Goal: Navigation & Orientation: Find specific page/section

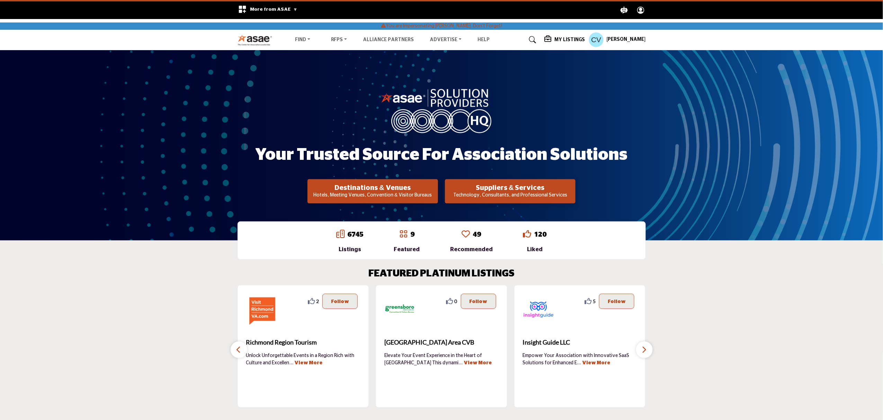
click at [570, 40] on h5 "My Listings" at bounding box center [569, 40] width 31 height 6
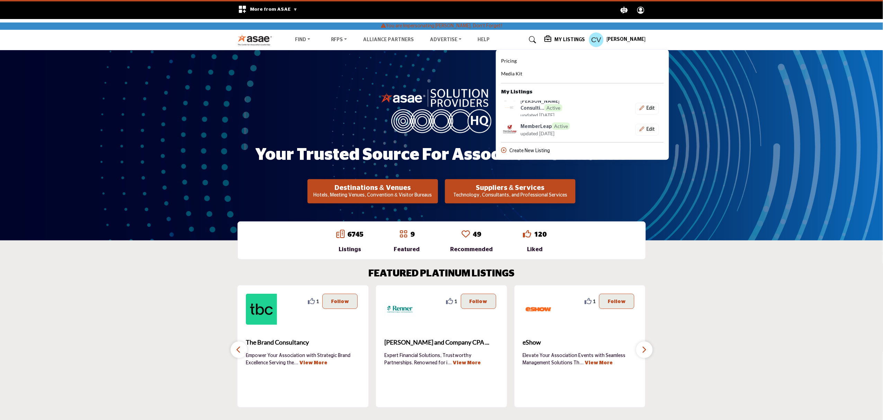
drag, startPoint x: 716, startPoint y: 284, endPoint x: 665, endPoint y: 245, distance: 63.8
click at [716, 284] on section "FEATURED PLATINUM LISTINGS 2 2 Follow Following Richmond Region Tourism ... Vie…" at bounding box center [441, 337] width 883 height 167
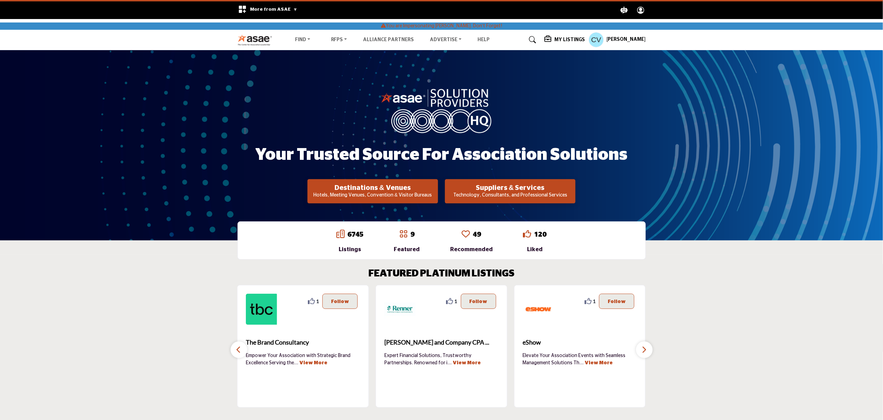
click at [574, 37] on h5 "My Listings" at bounding box center [569, 40] width 31 height 6
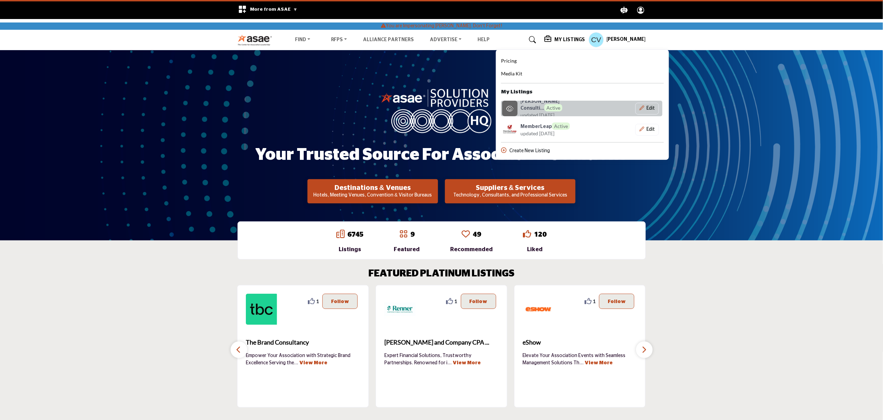
click at [554, 111] on span "updated 6 days ago" at bounding box center [537, 114] width 34 height 7
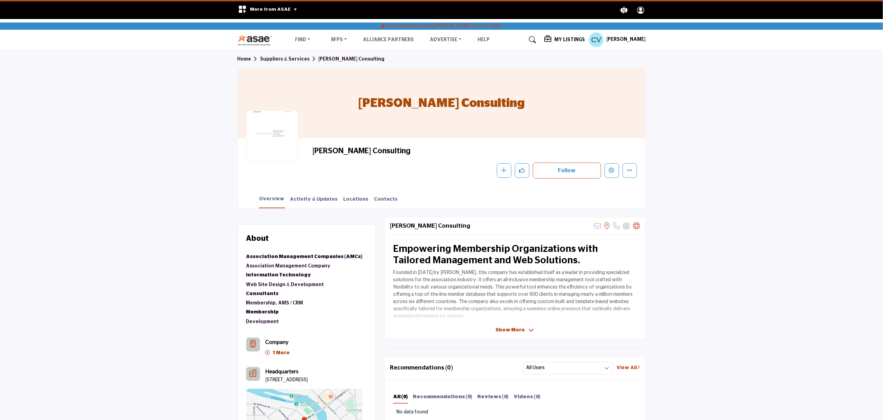
click at [626, 42] on h5 "[PERSON_NAME]" at bounding box center [625, 39] width 39 height 7
click at [615, 169] on button "Edit company" at bounding box center [611, 170] width 15 height 15
